Goal: Information Seeking & Learning: Learn about a topic

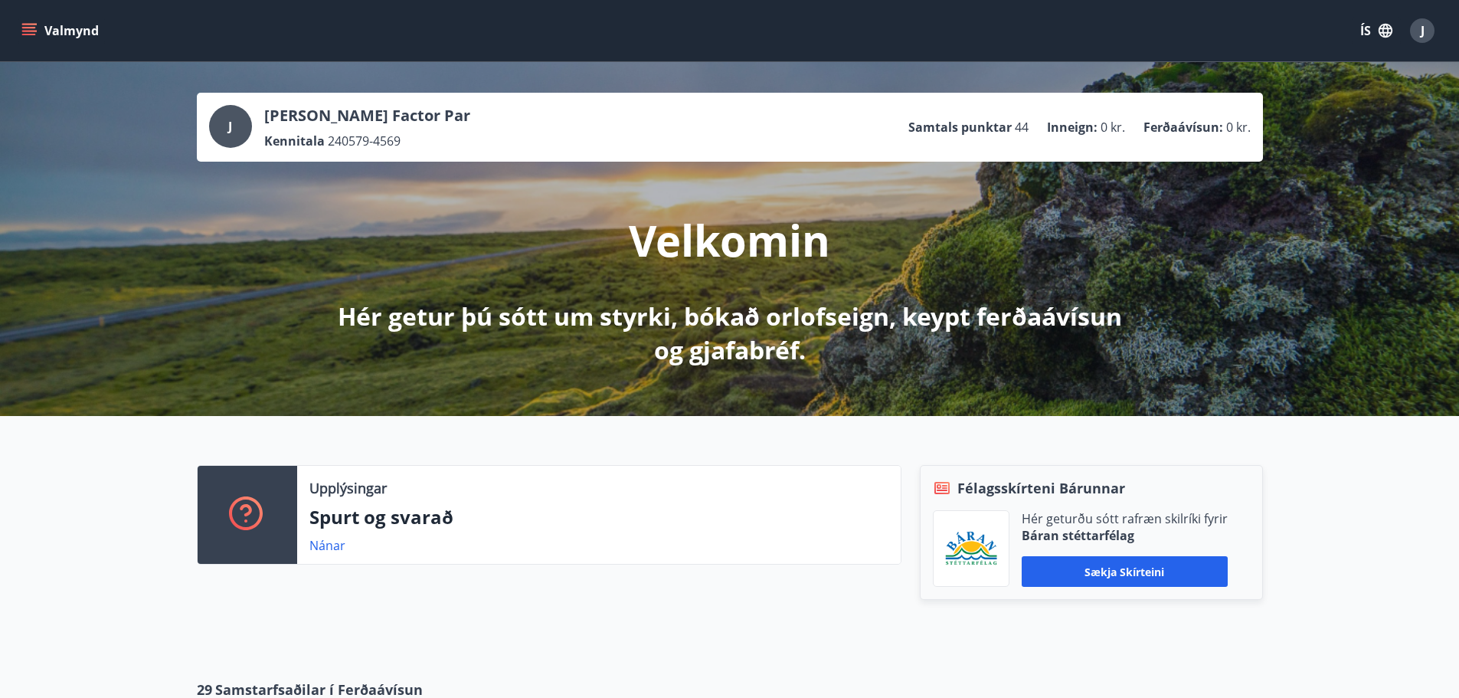
click at [25, 28] on icon "menu" at bounding box center [29, 28] width 14 height 2
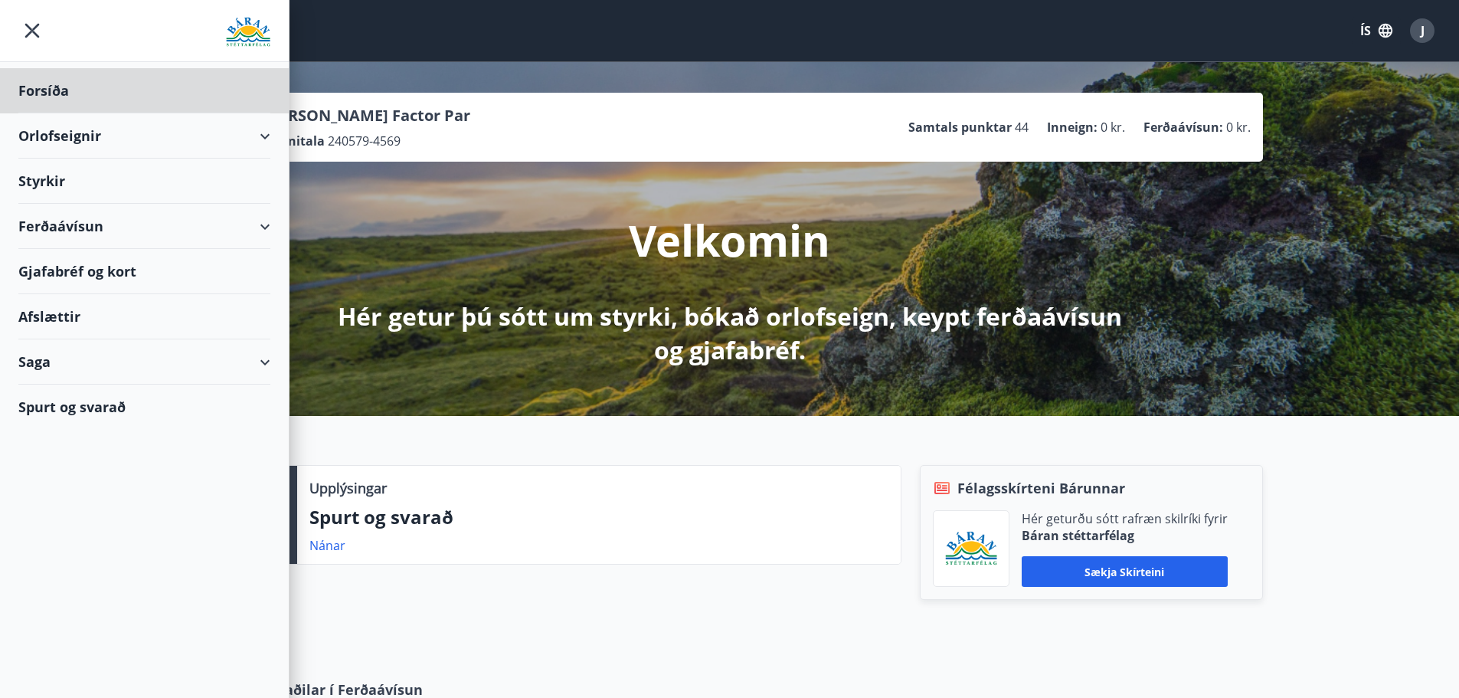
click at [69, 113] on div "Styrkir" at bounding box center [144, 90] width 252 height 45
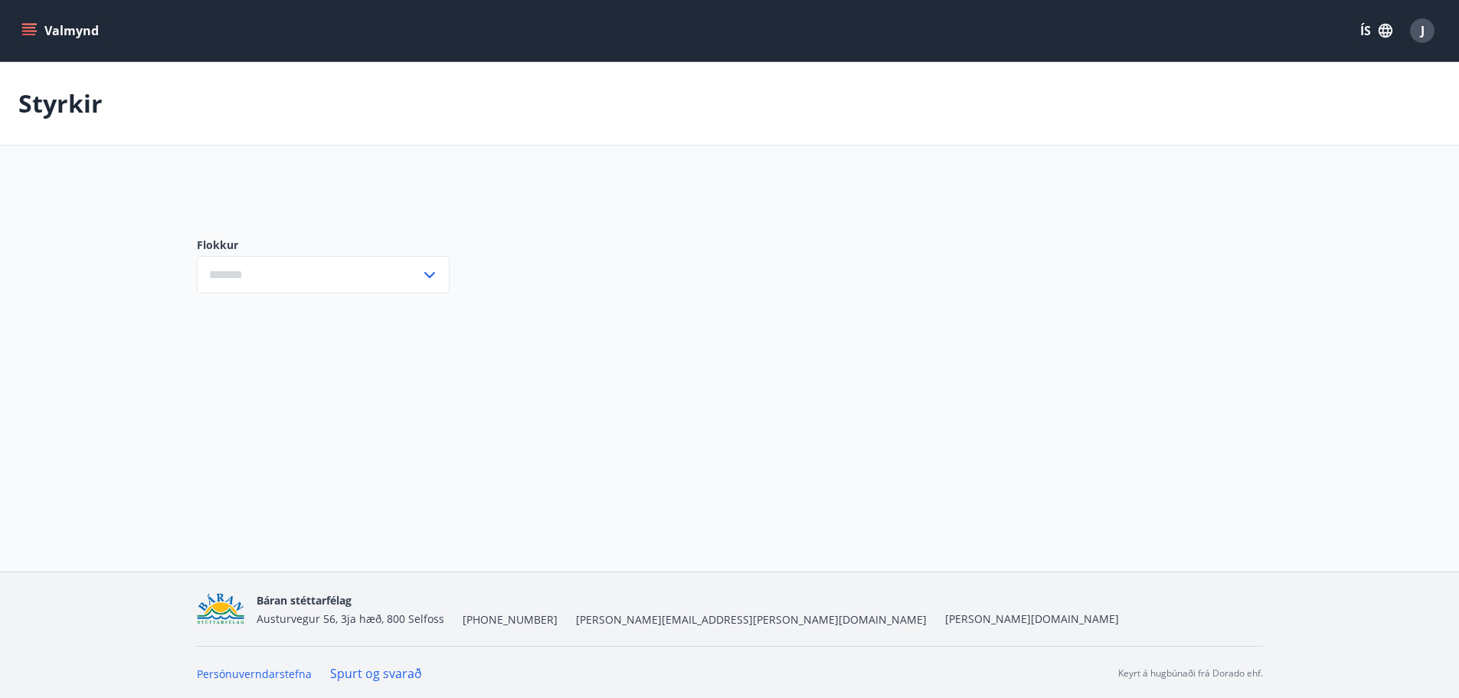
type input "***"
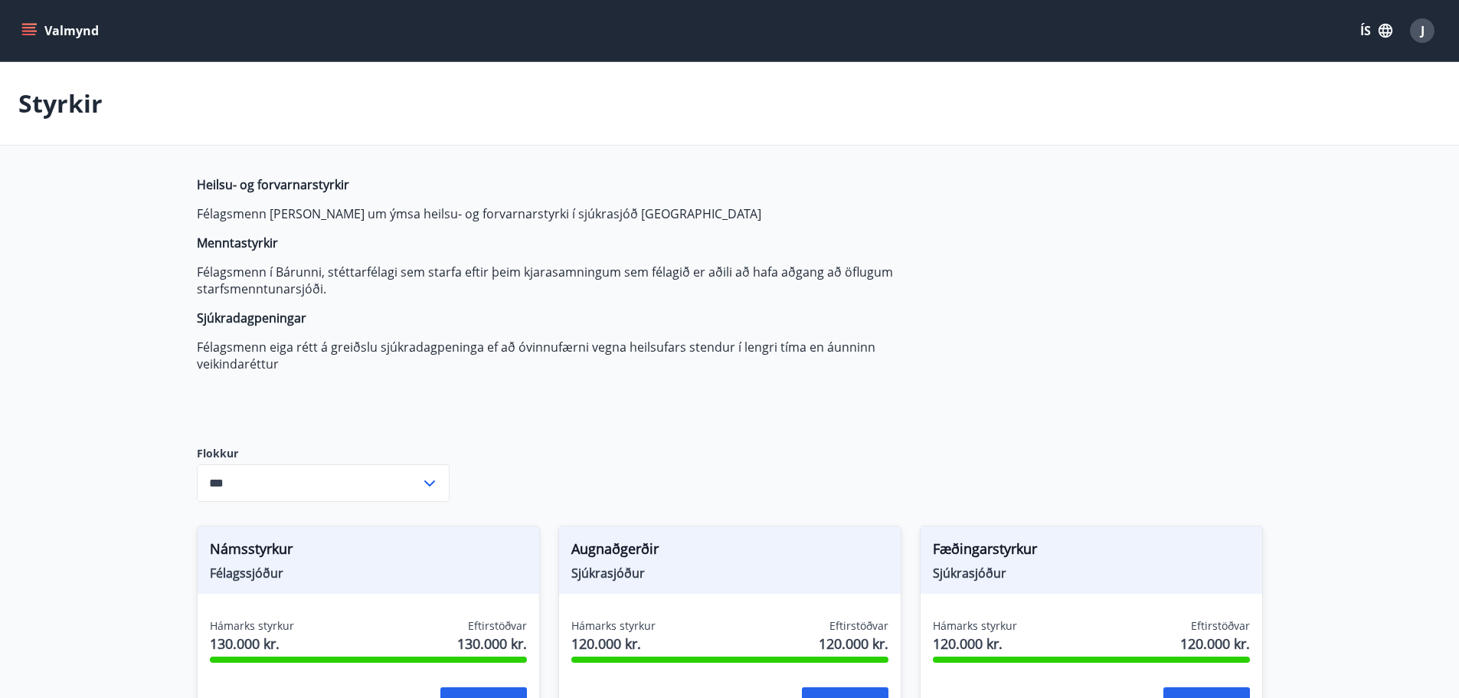
click at [1425, 32] on div "J" at bounding box center [1422, 30] width 25 height 25
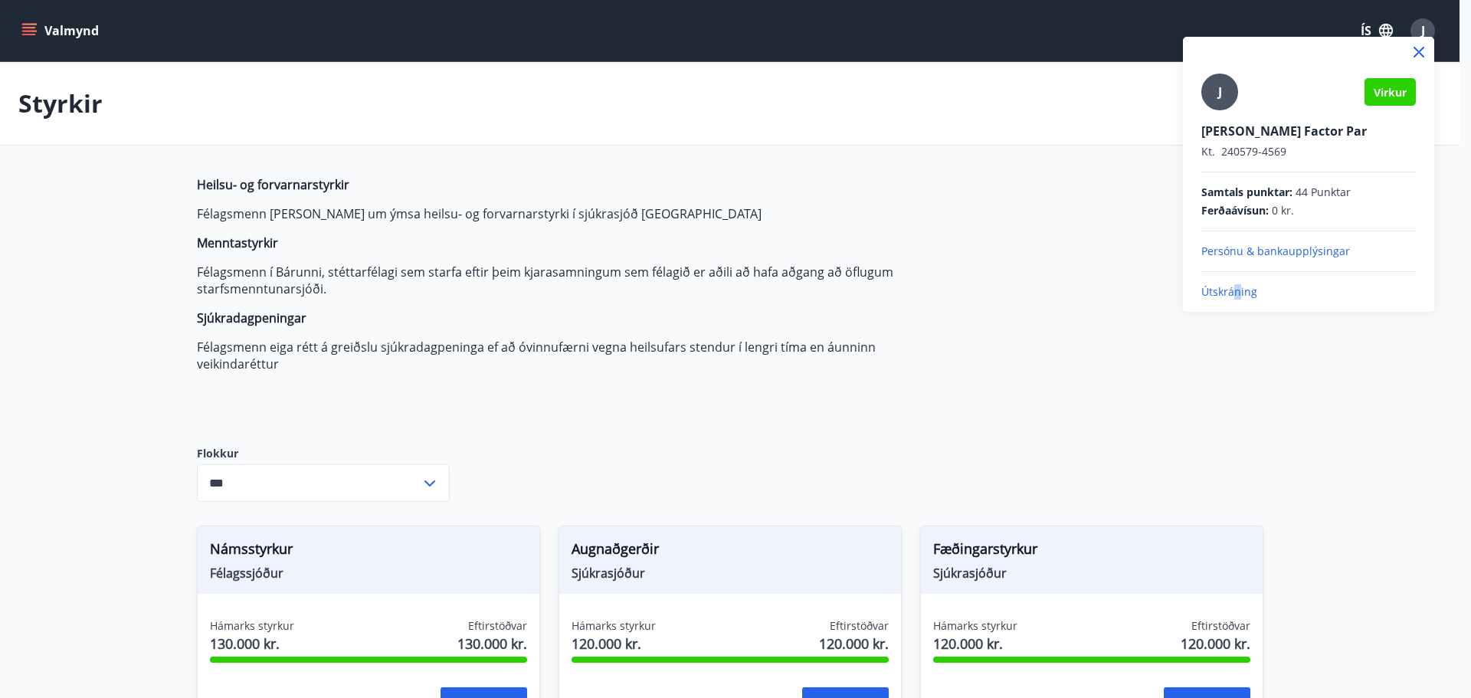
drag, startPoint x: 1237, startPoint y: 293, endPoint x: 1185, endPoint y: 266, distance: 57.9
click at [1236, 293] on p "Útskráning" at bounding box center [1308, 291] width 215 height 15
